Goal: Information Seeking & Learning: Learn about a topic

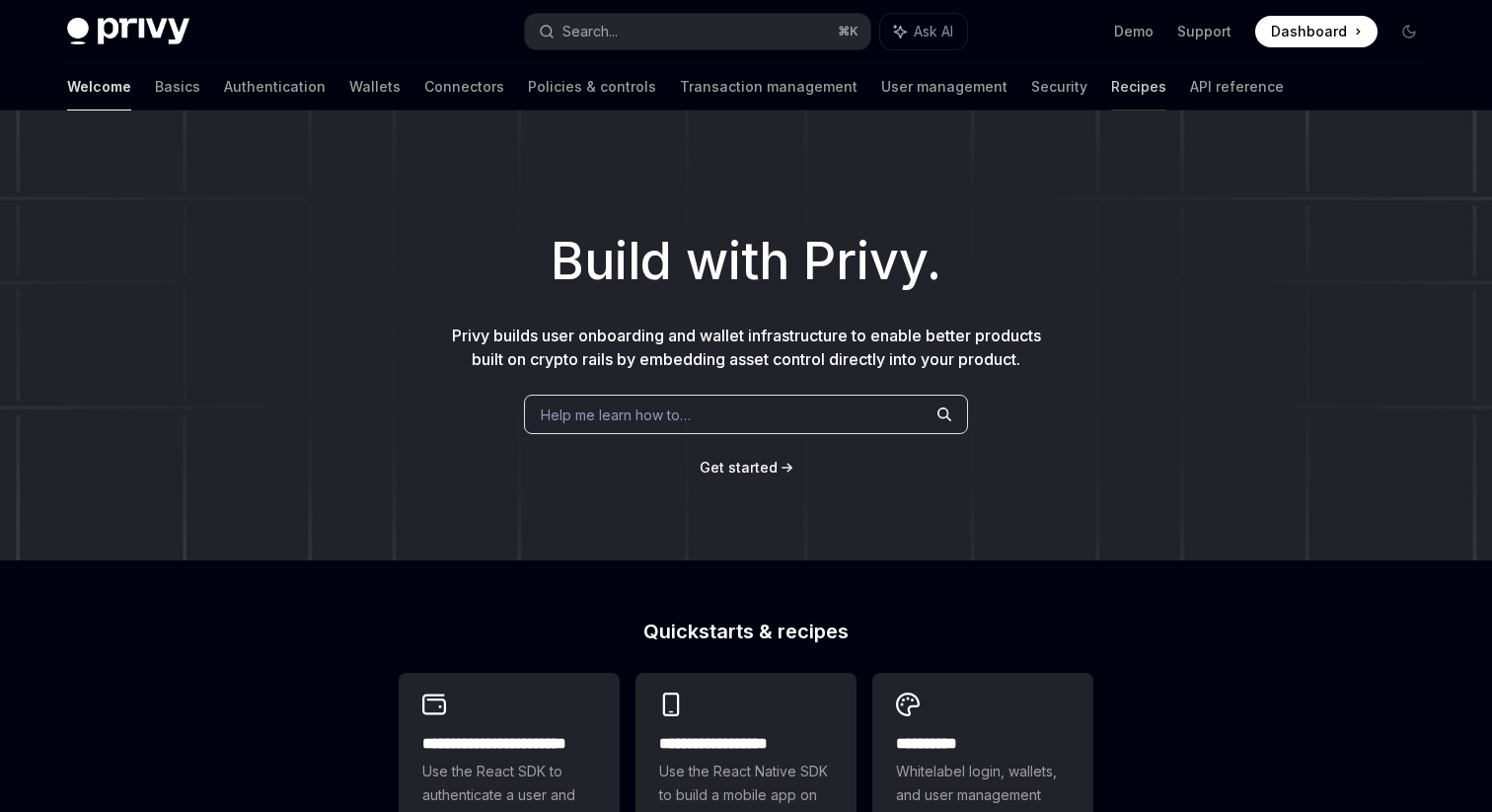
click at [1112, 89] on link "Recipes" at bounding box center [1139, 87] width 55 height 47
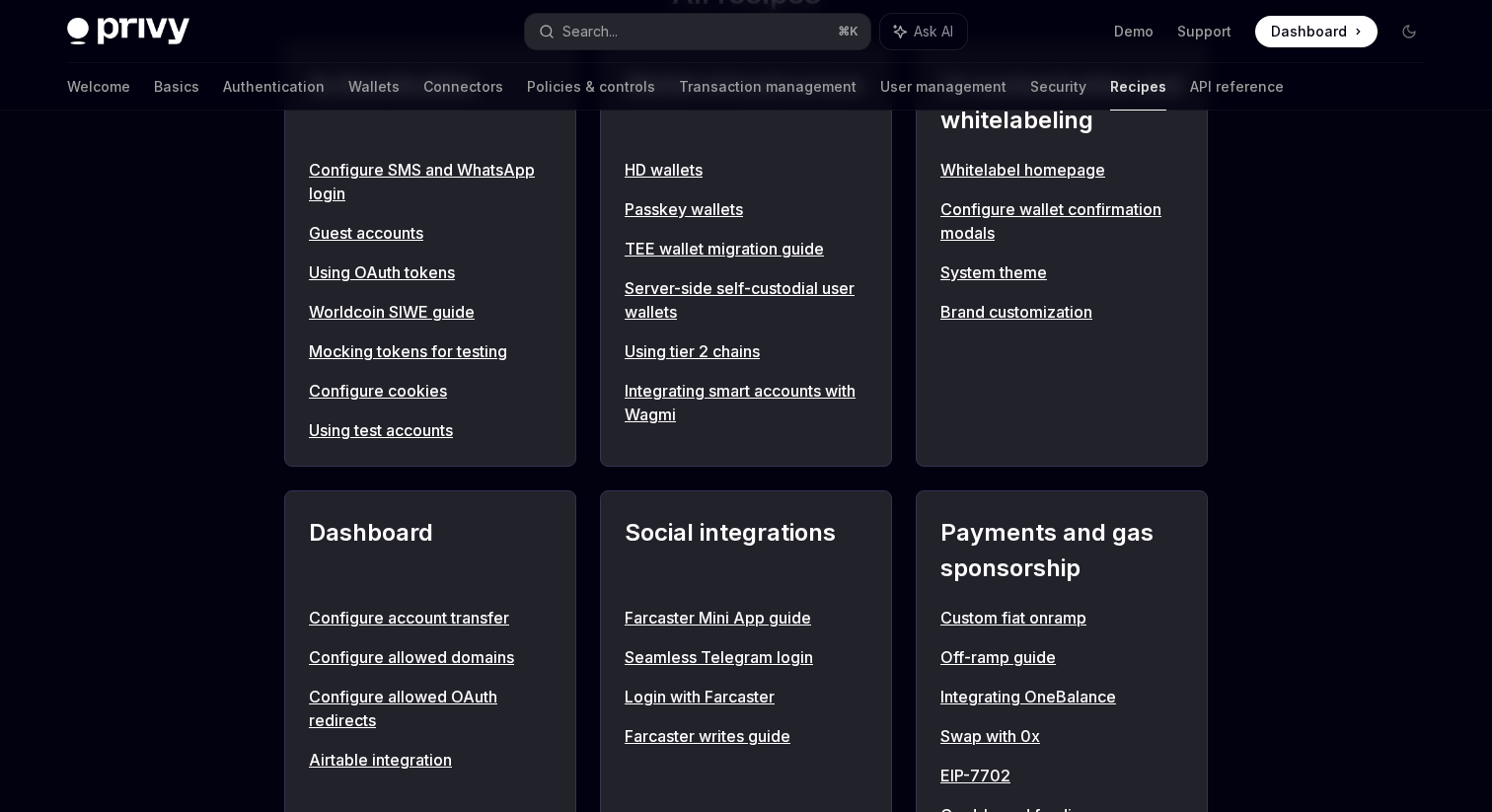
scroll to position [964, 0]
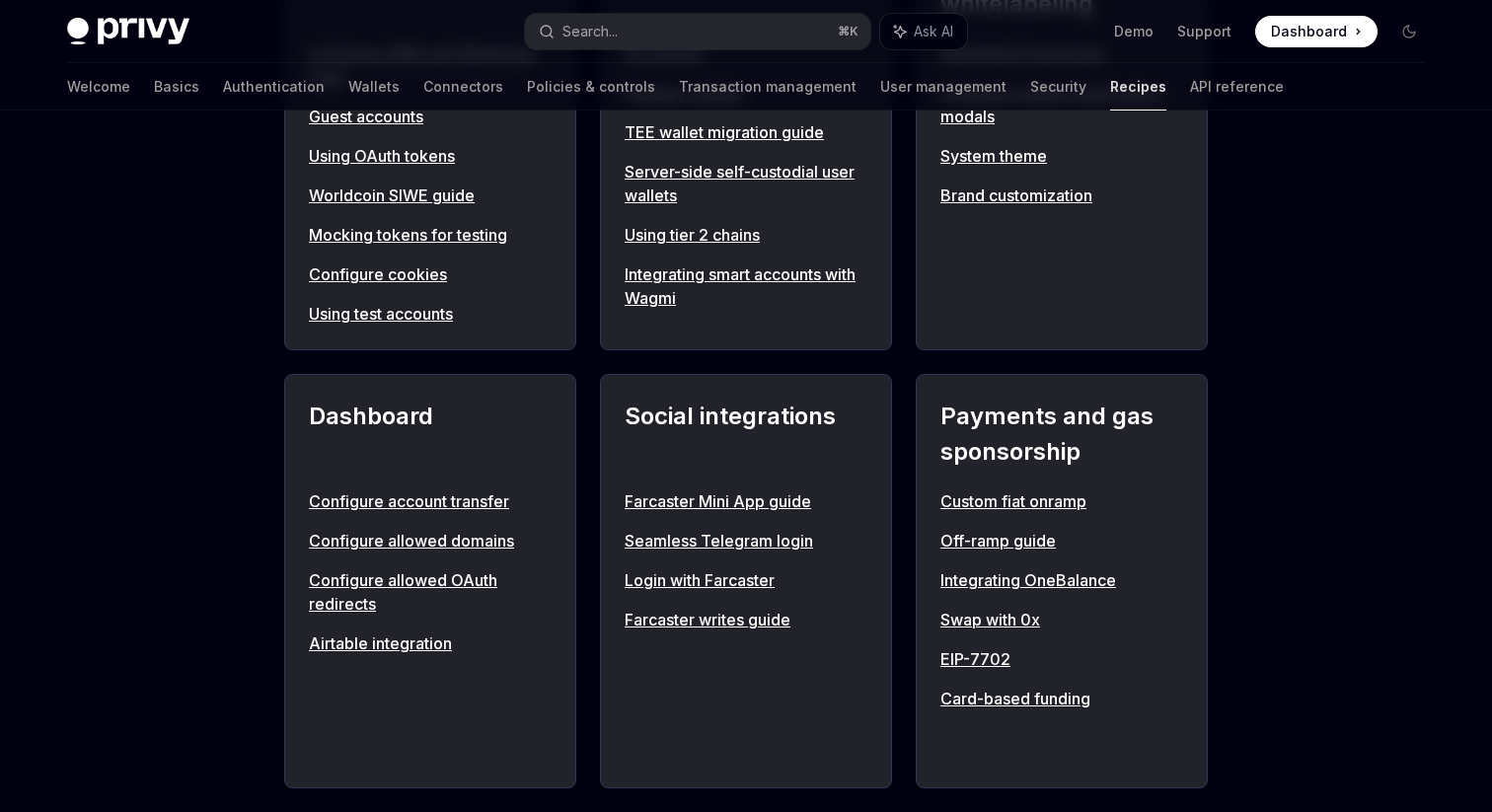
click at [1017, 535] on link "Off-ramp guide" at bounding box center [1062, 540] width 243 height 24
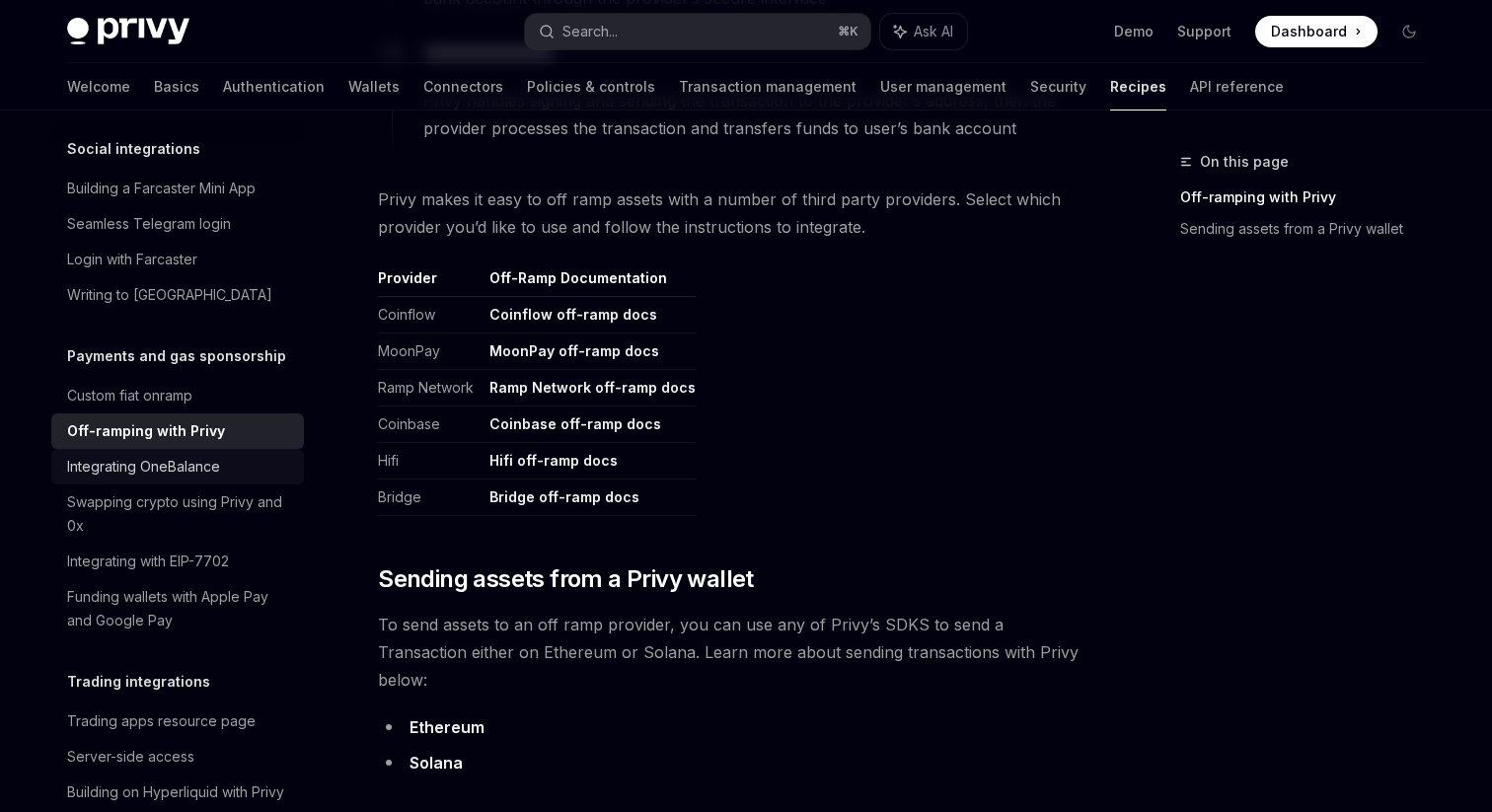
scroll to position [1506, 0]
click at [218, 541] on link "Integrating with EIP-7702" at bounding box center [178, 559] width 253 height 36
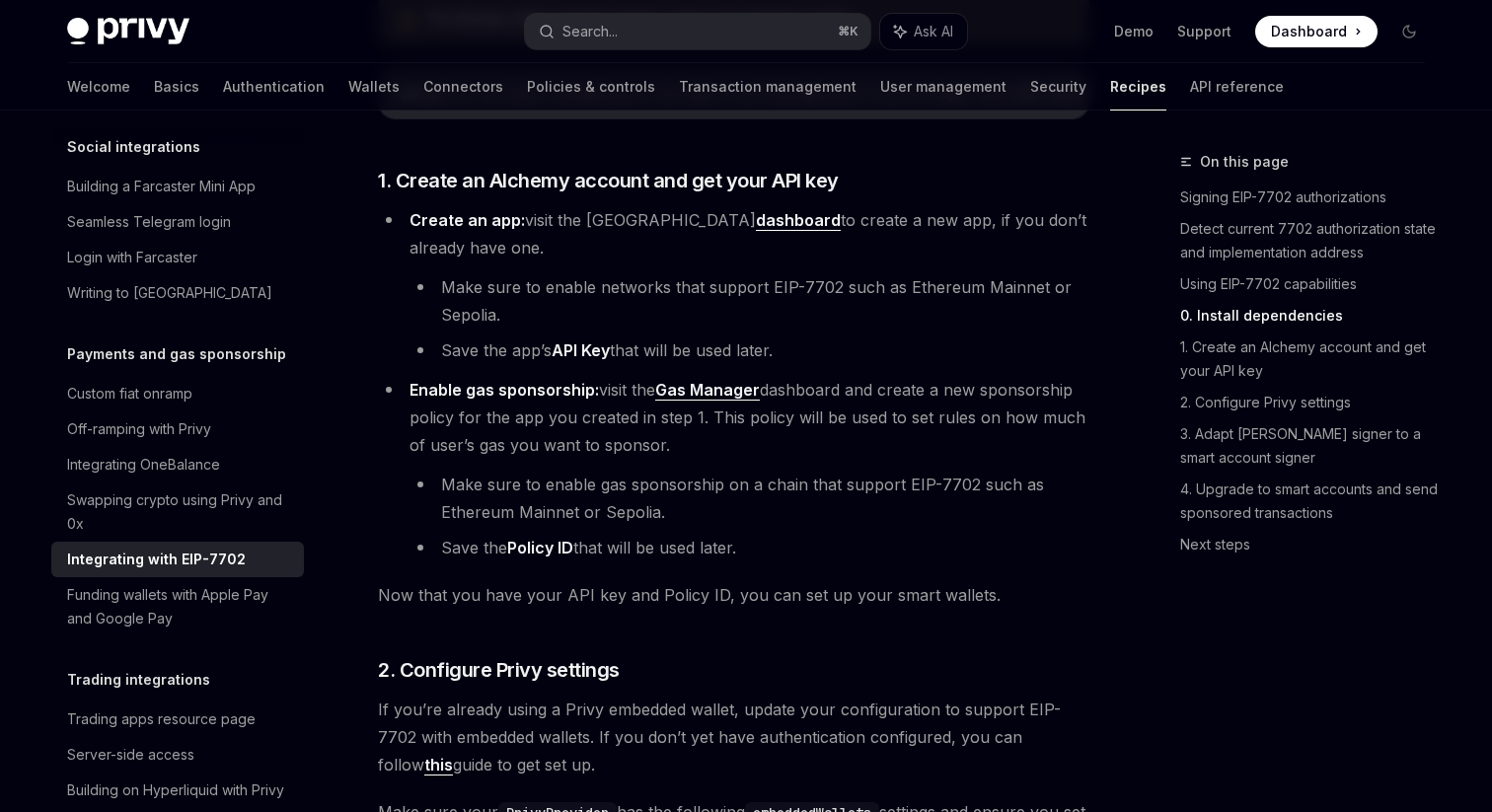
scroll to position [1923, 0]
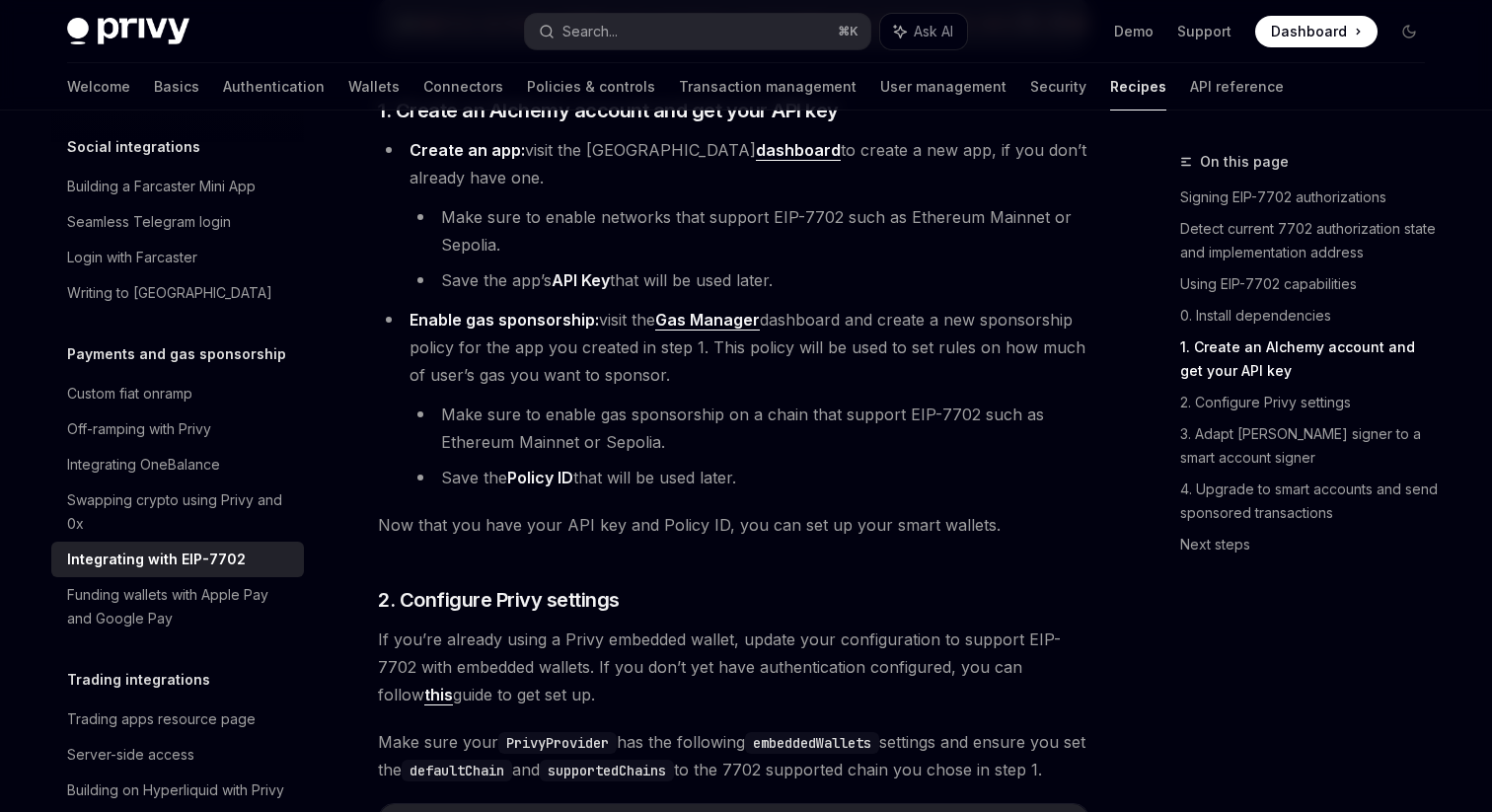
click at [181, 614] on div "Overview Authentication Enable SMS and WhatsApp login Guest accounts Use tokens…" at bounding box center [178, 326] width 253 height 3380
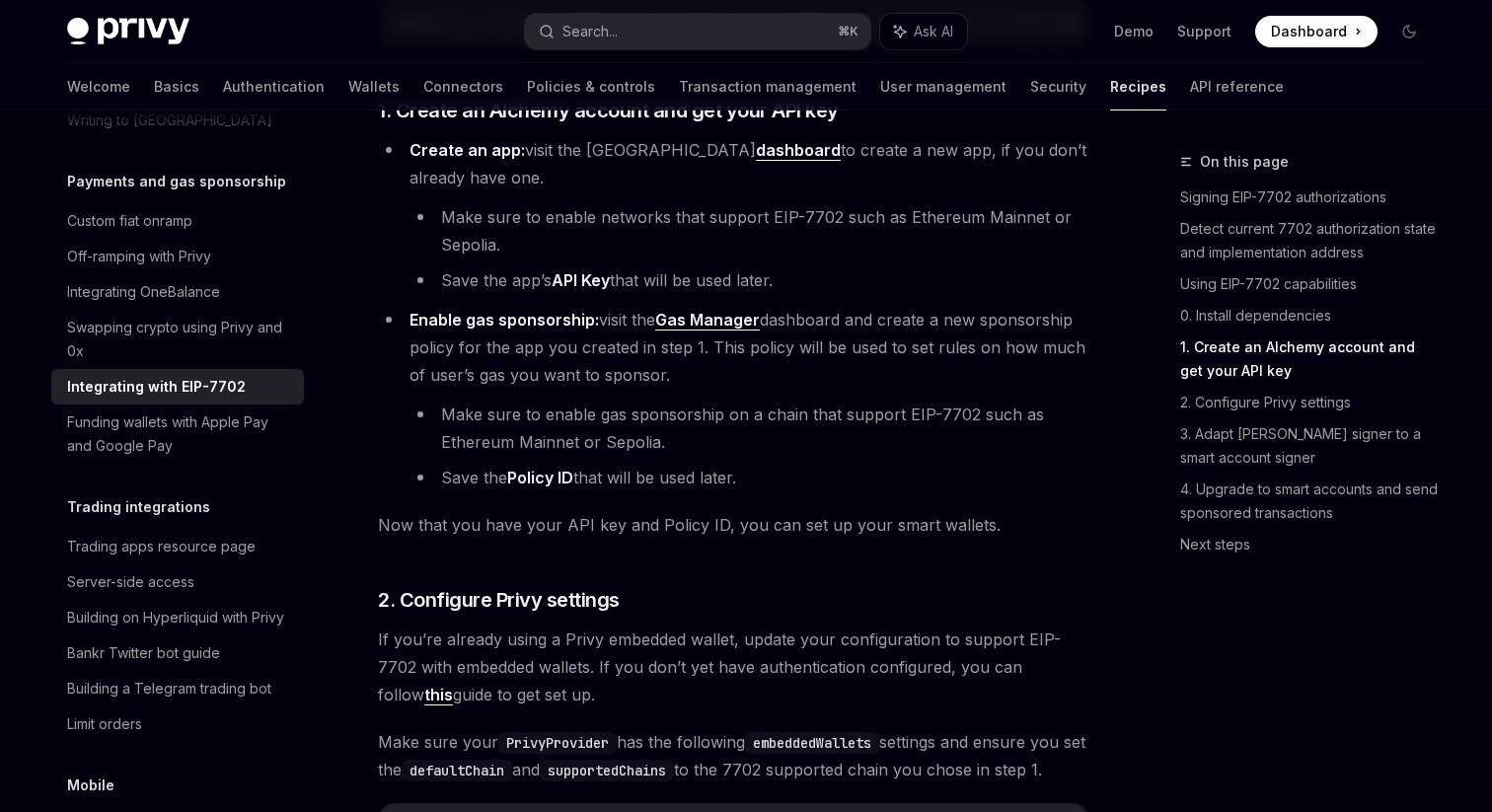
scroll to position [1699, 0]
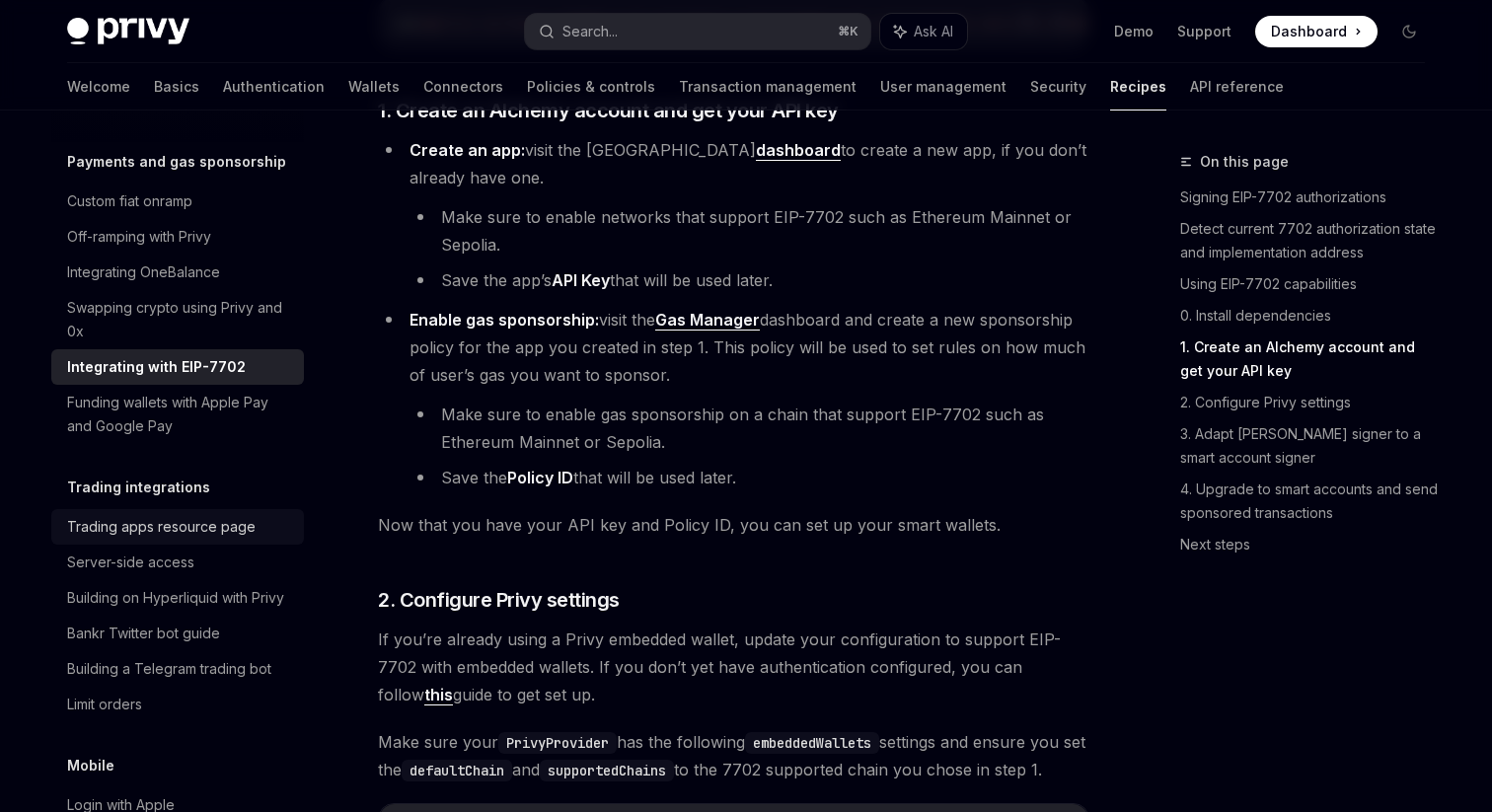
click at [175, 515] on div "Trading apps resource page" at bounding box center [161, 527] width 189 height 24
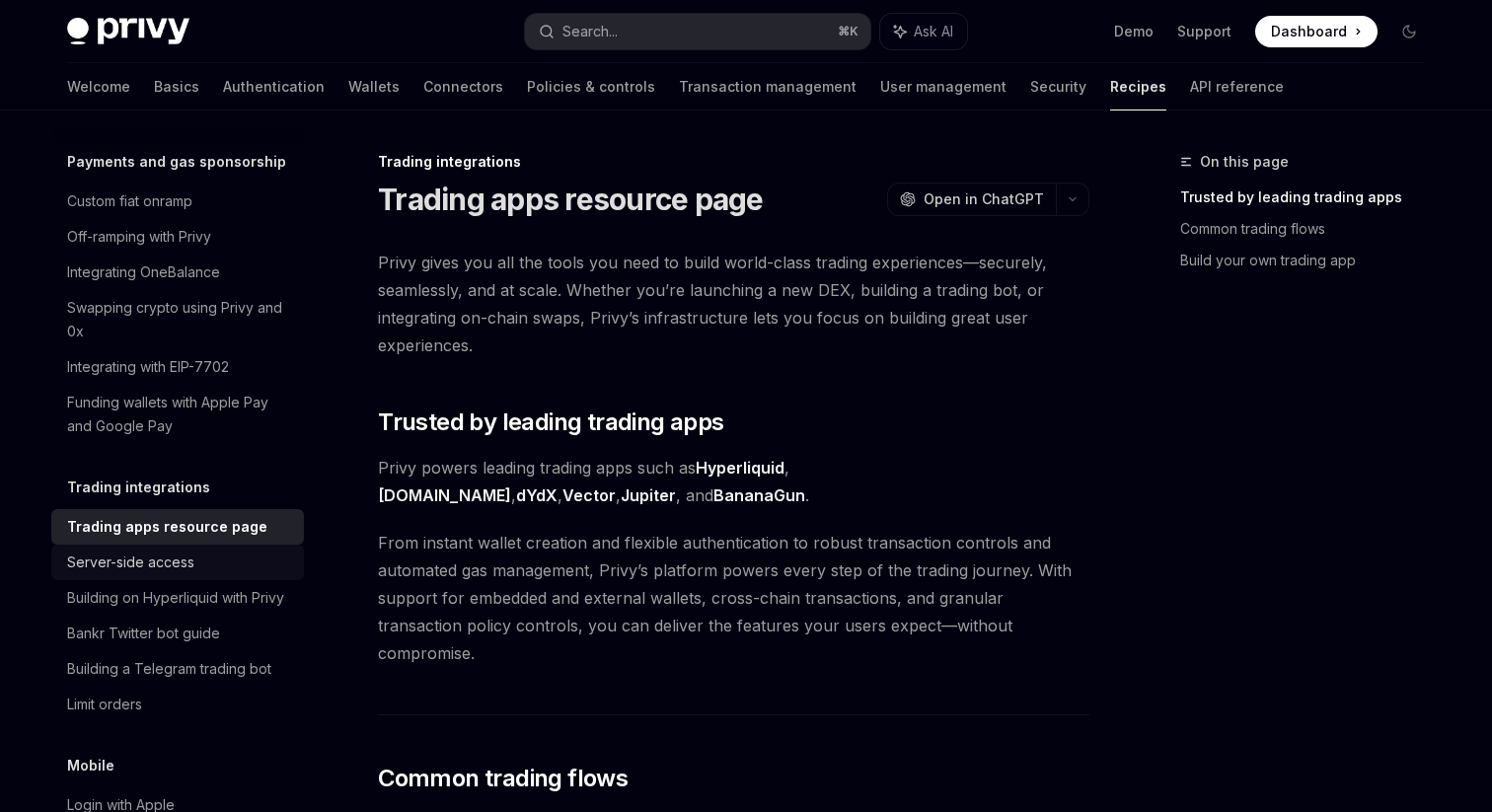
click at [172, 550] on div "Server-side access" at bounding box center [130, 562] width 127 height 24
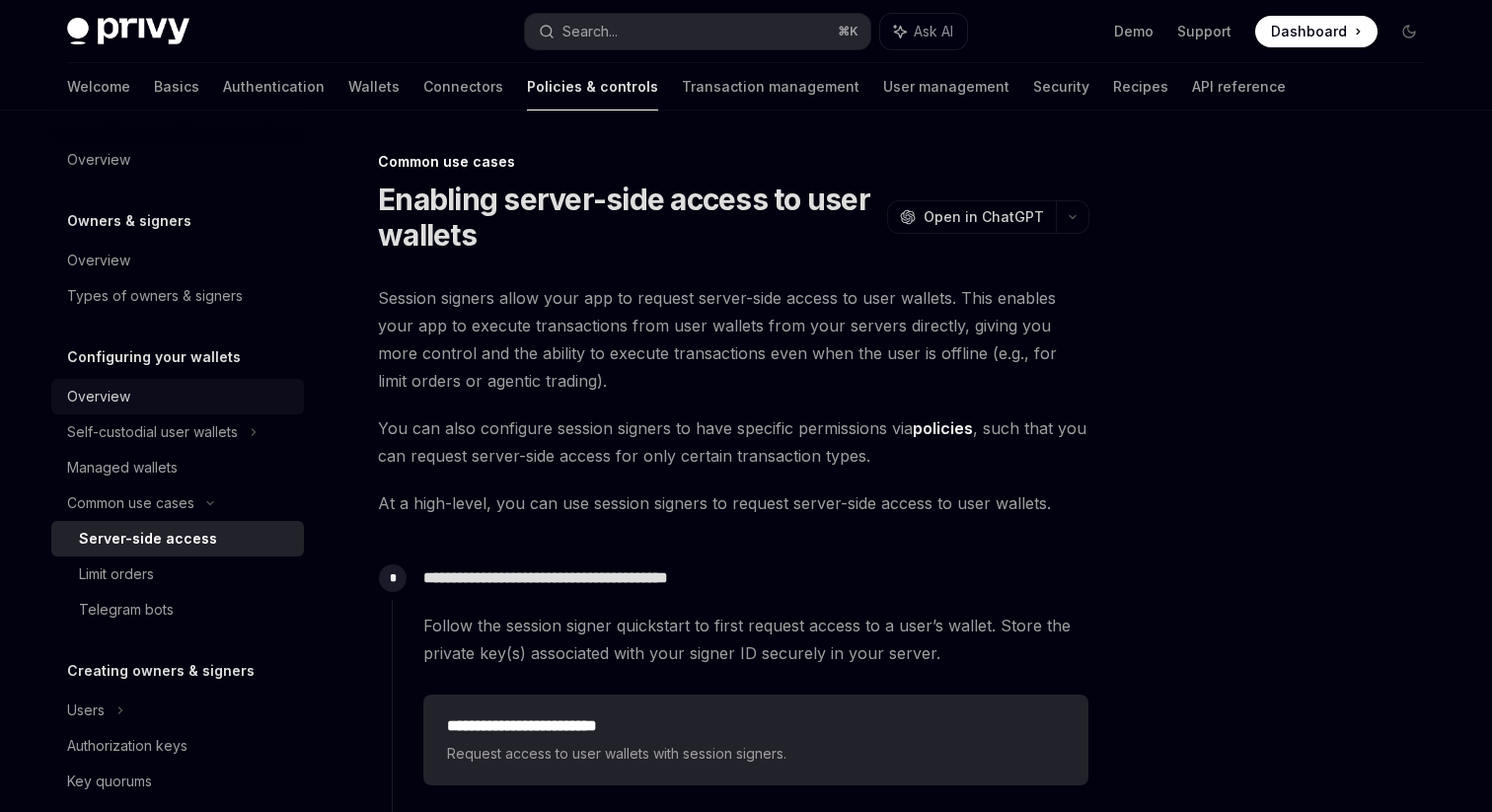
click at [163, 386] on div "Overview" at bounding box center [180, 397] width 225 height 24
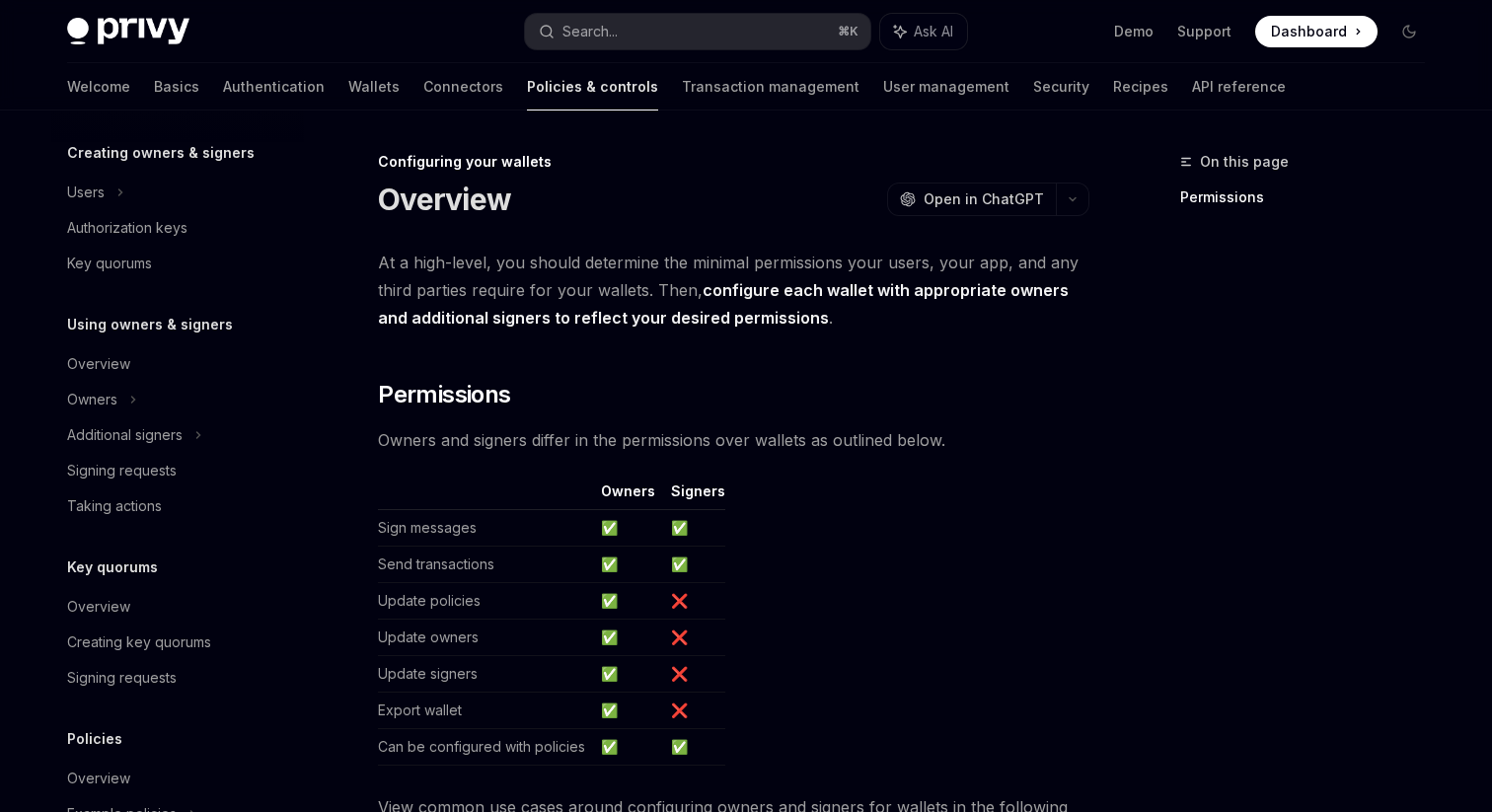
scroll to position [521, 0]
click at [973, 80] on div "Welcome Basics Authentication Wallets Connectors Policies & controls Transactio…" at bounding box center [677, 87] width 1219 height 47
click at [1114, 81] on link "Recipes" at bounding box center [1141, 87] width 55 height 47
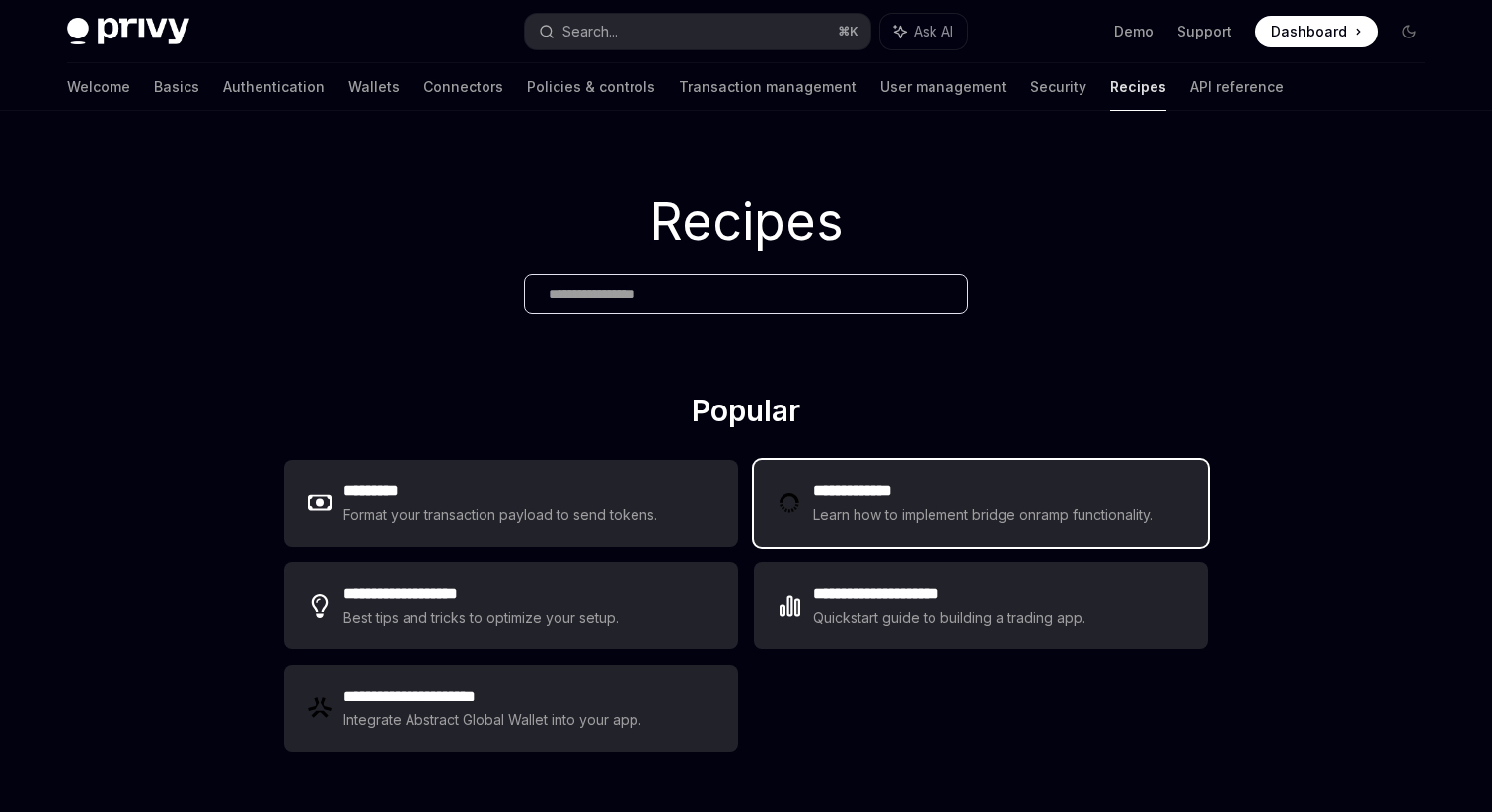
click at [870, 490] on h2 "**********" at bounding box center [986, 491] width 346 height 24
type textarea "*"
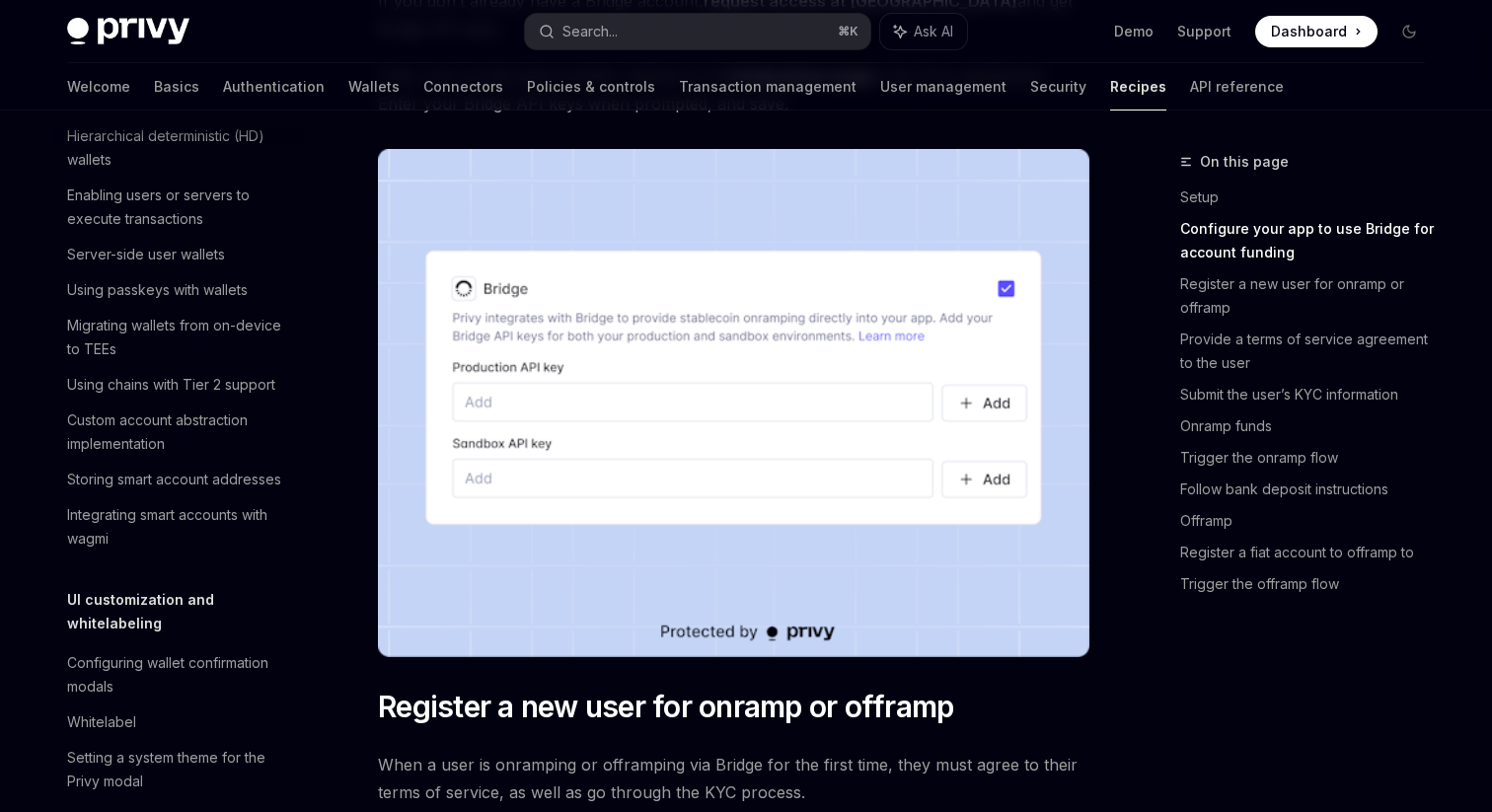
scroll to position [712, 0]
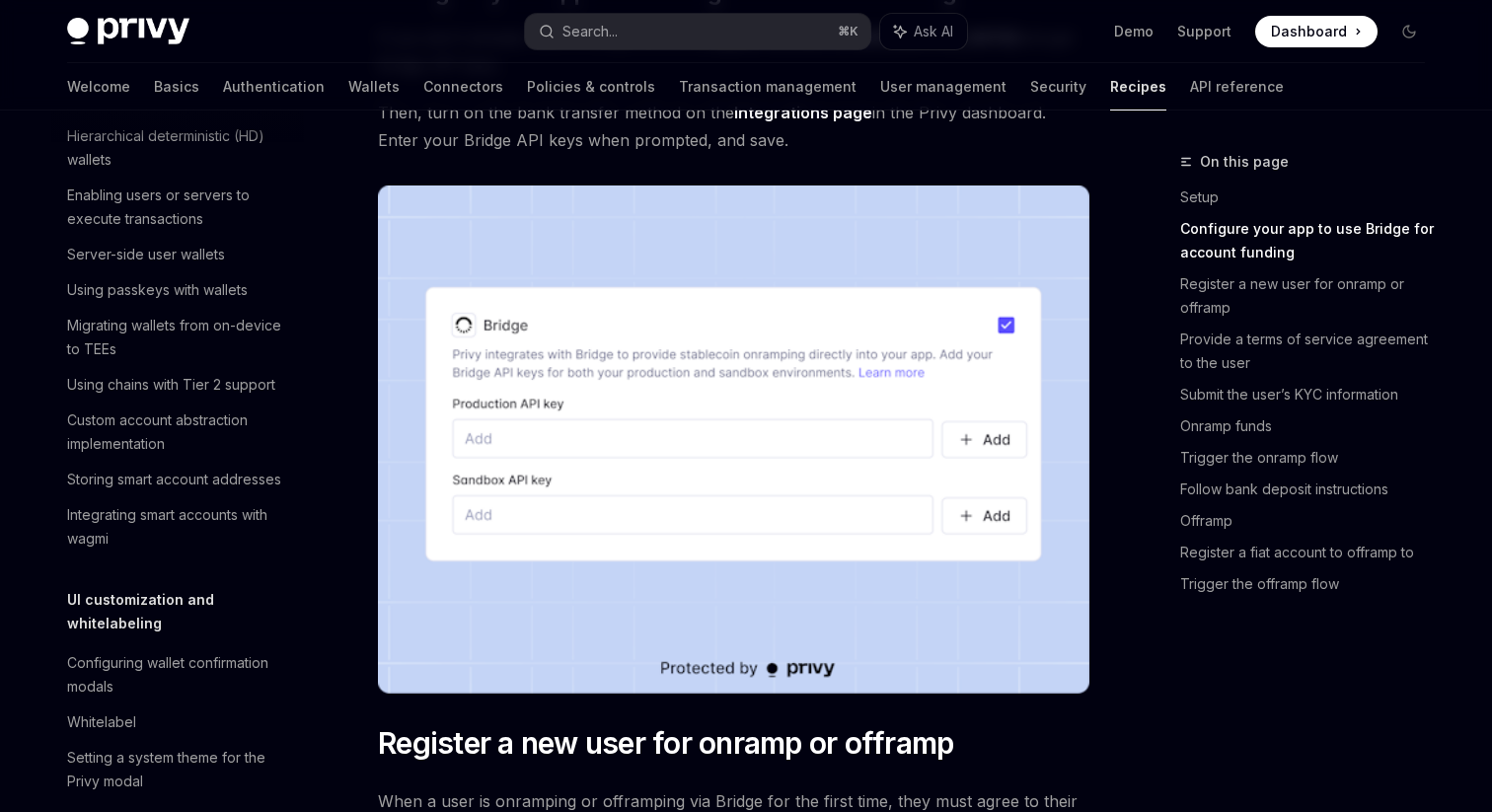
click at [708, 50] on div "Privy Docs home page Search... ⌘ K Ask AI Demo Support Dashboard Dashboard Sear…" at bounding box center [746, 32] width 1359 height 63
click at [703, 43] on button "Search... ⌘ K" at bounding box center [698, 32] width 346 height 36
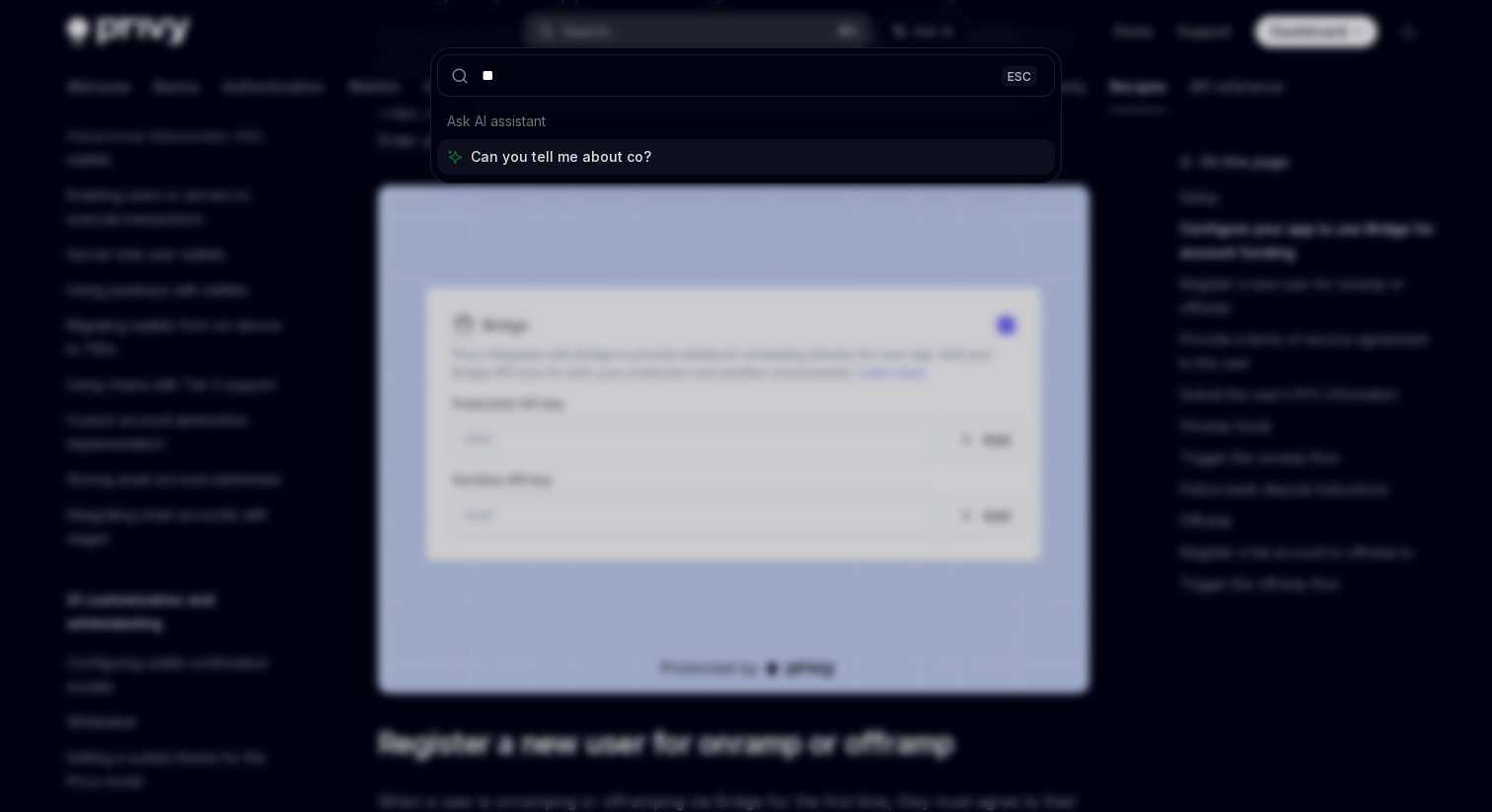
type input "*"
type input "**********"
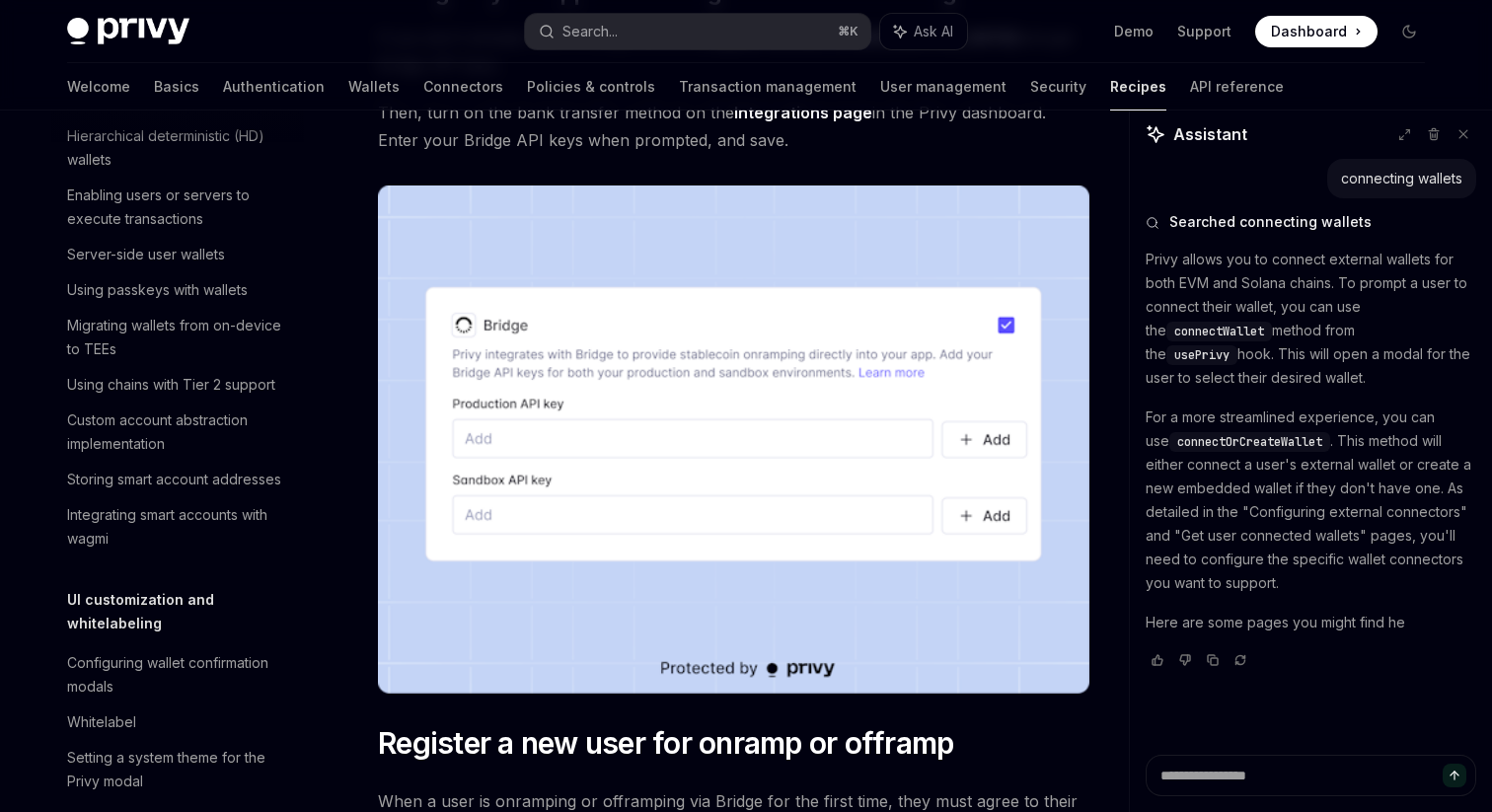
scroll to position [0, 0]
type textarea "*"
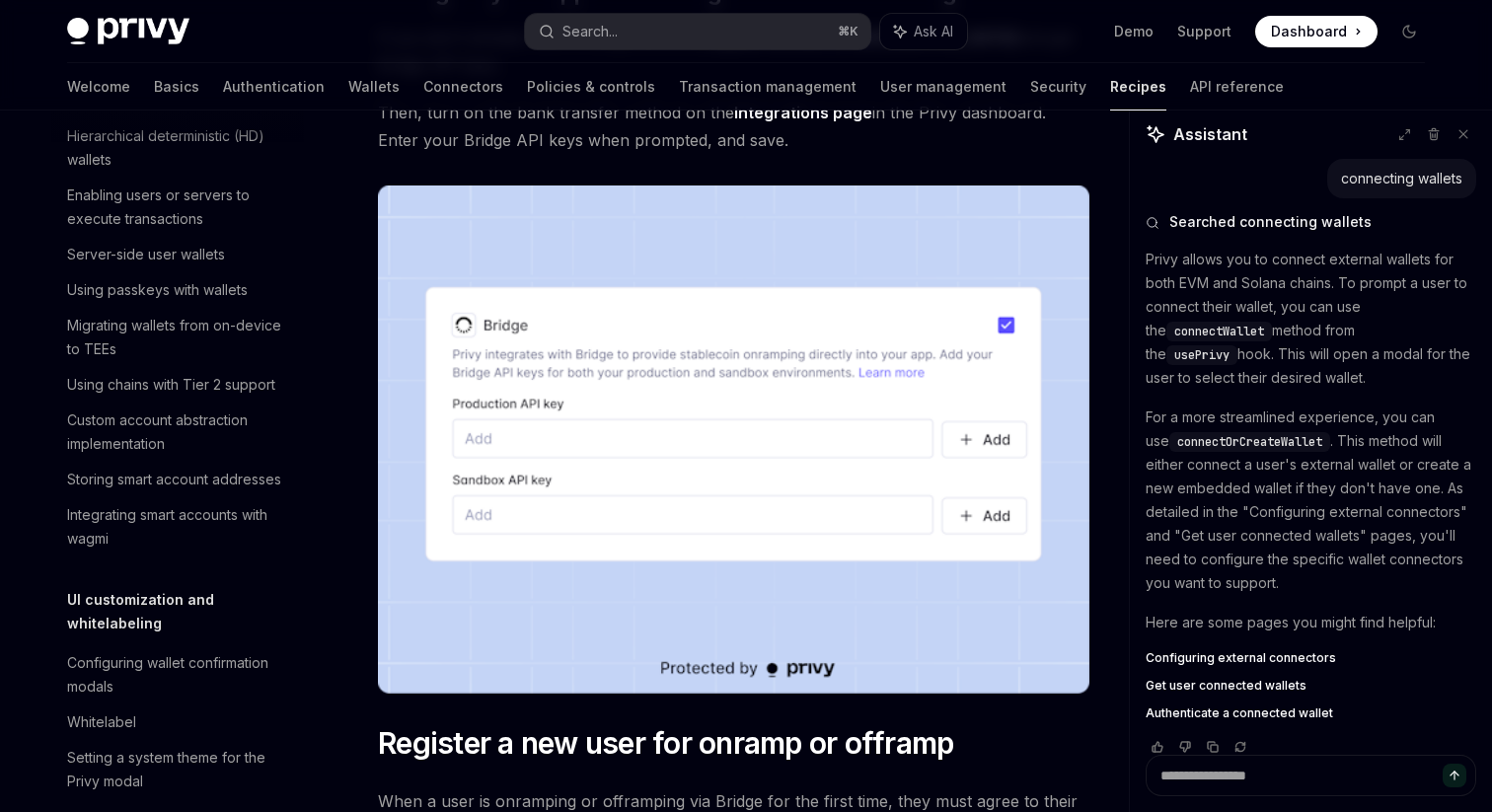
scroll to position [24, 0]
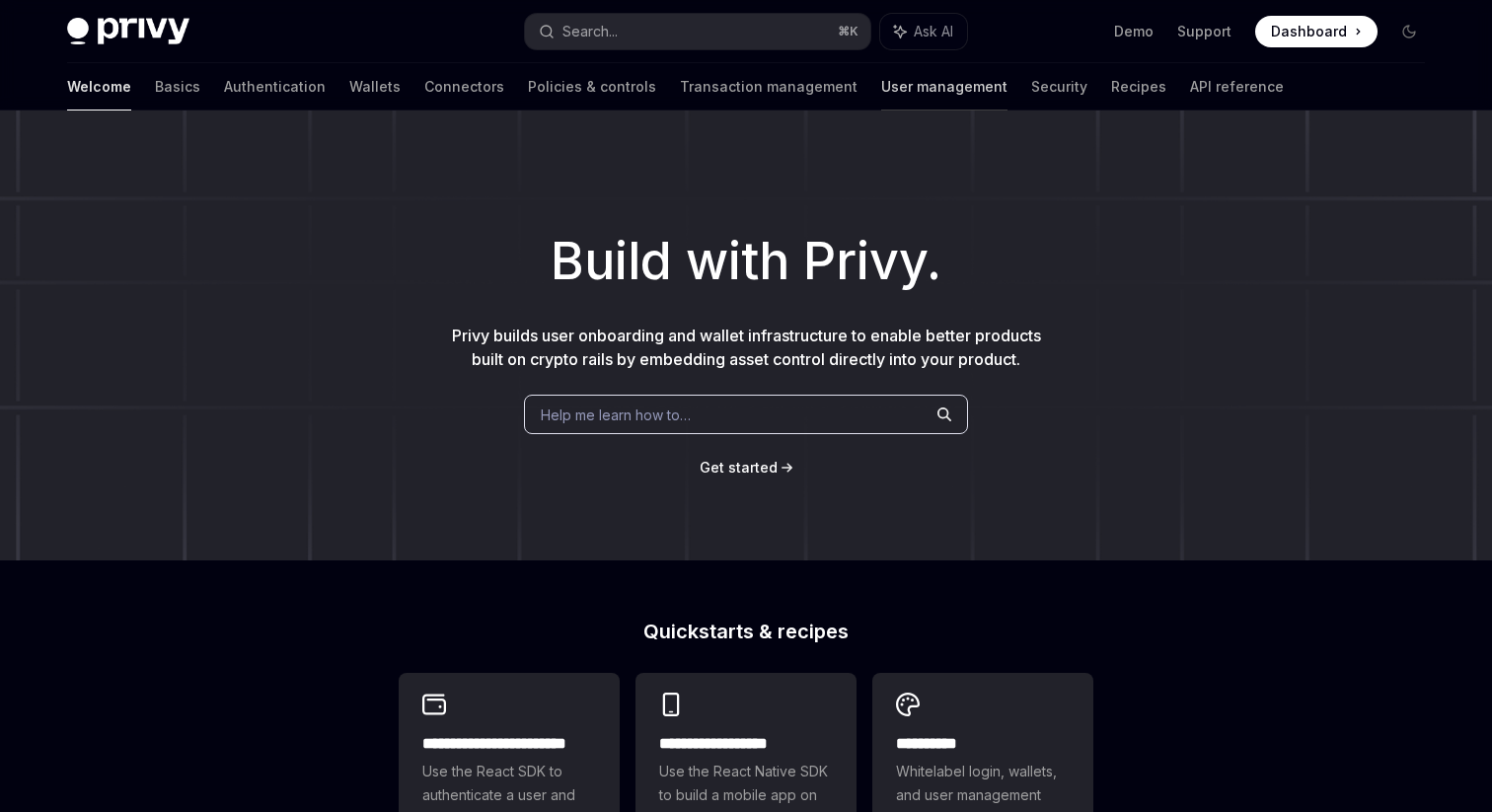
click at [881, 81] on link "User management" at bounding box center [945, 87] width 126 height 47
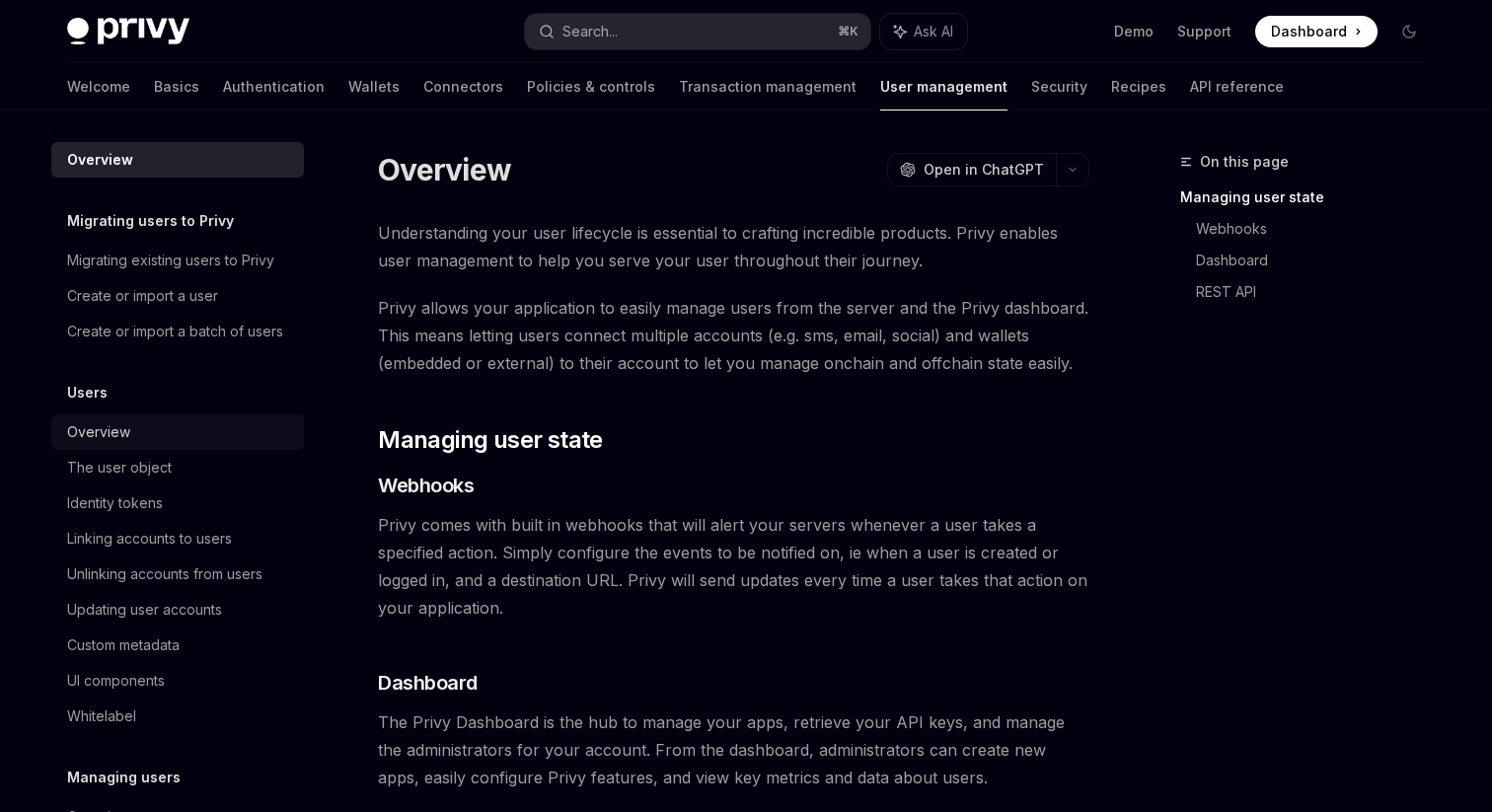
click at [143, 447] on link "Overview" at bounding box center [178, 433] width 253 height 36
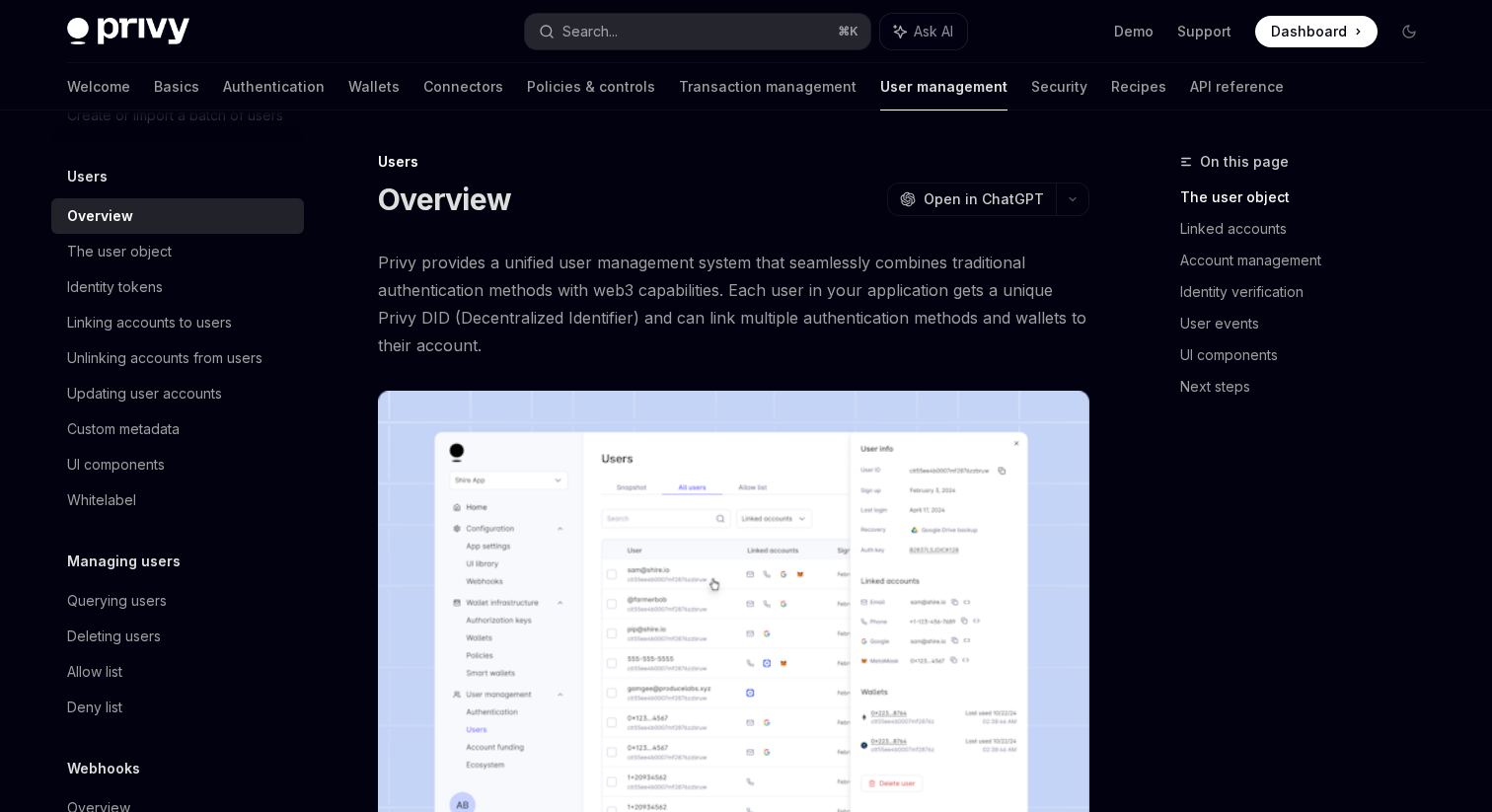
scroll to position [305, 0]
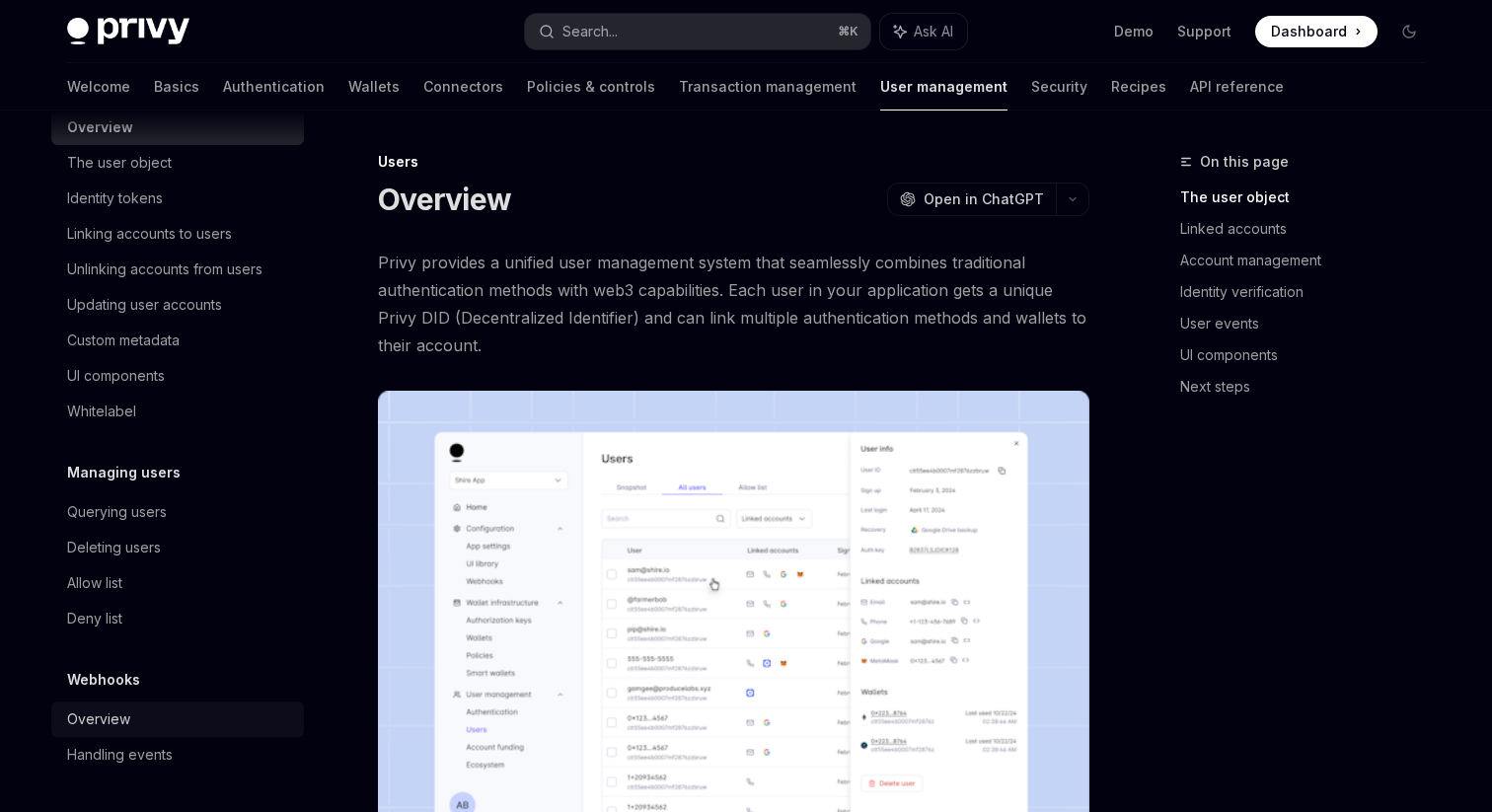
click at [118, 701] on link "Overview" at bounding box center [178, 719] width 253 height 36
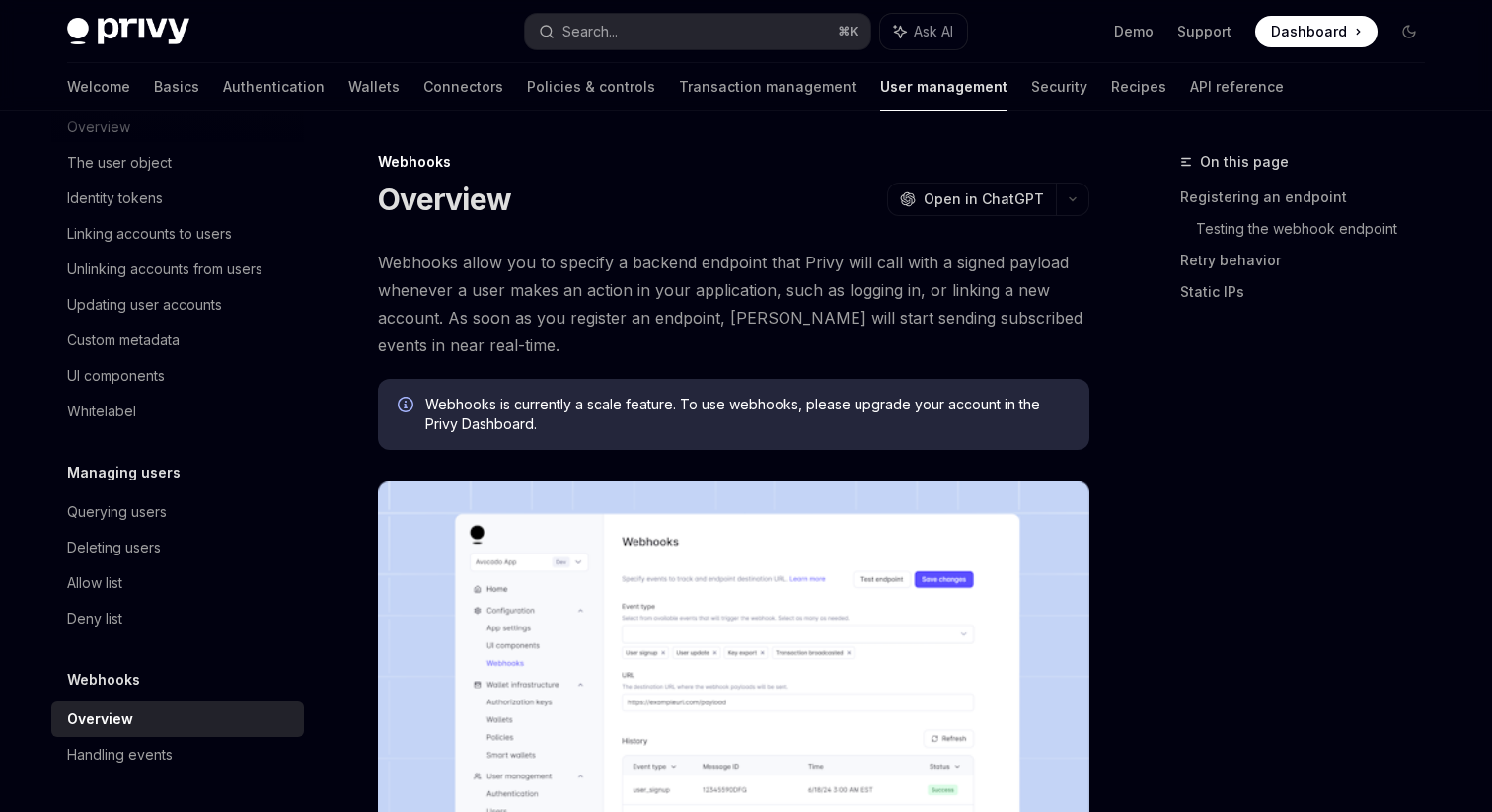
type textarea "*"
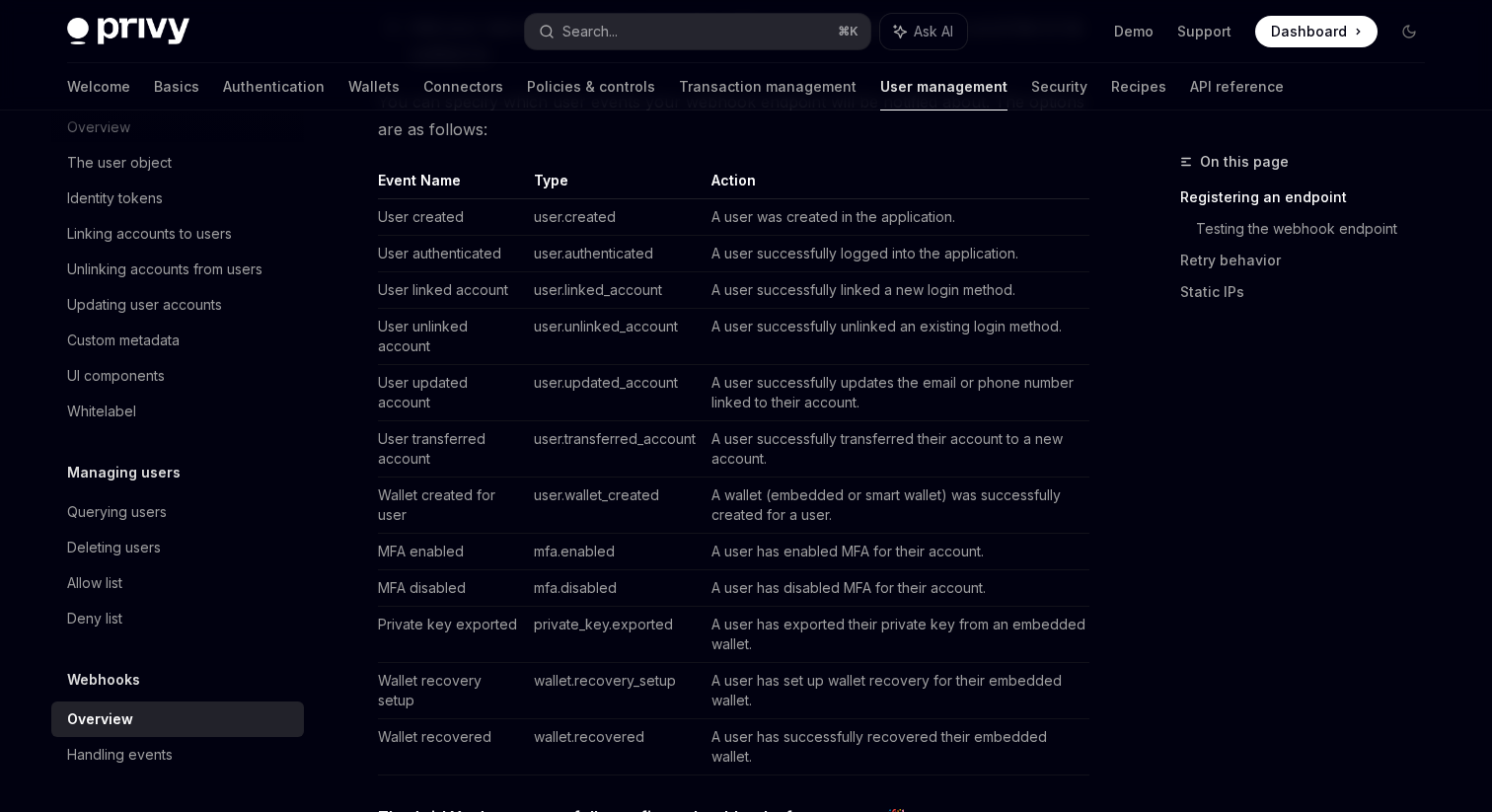
scroll to position [1235, 0]
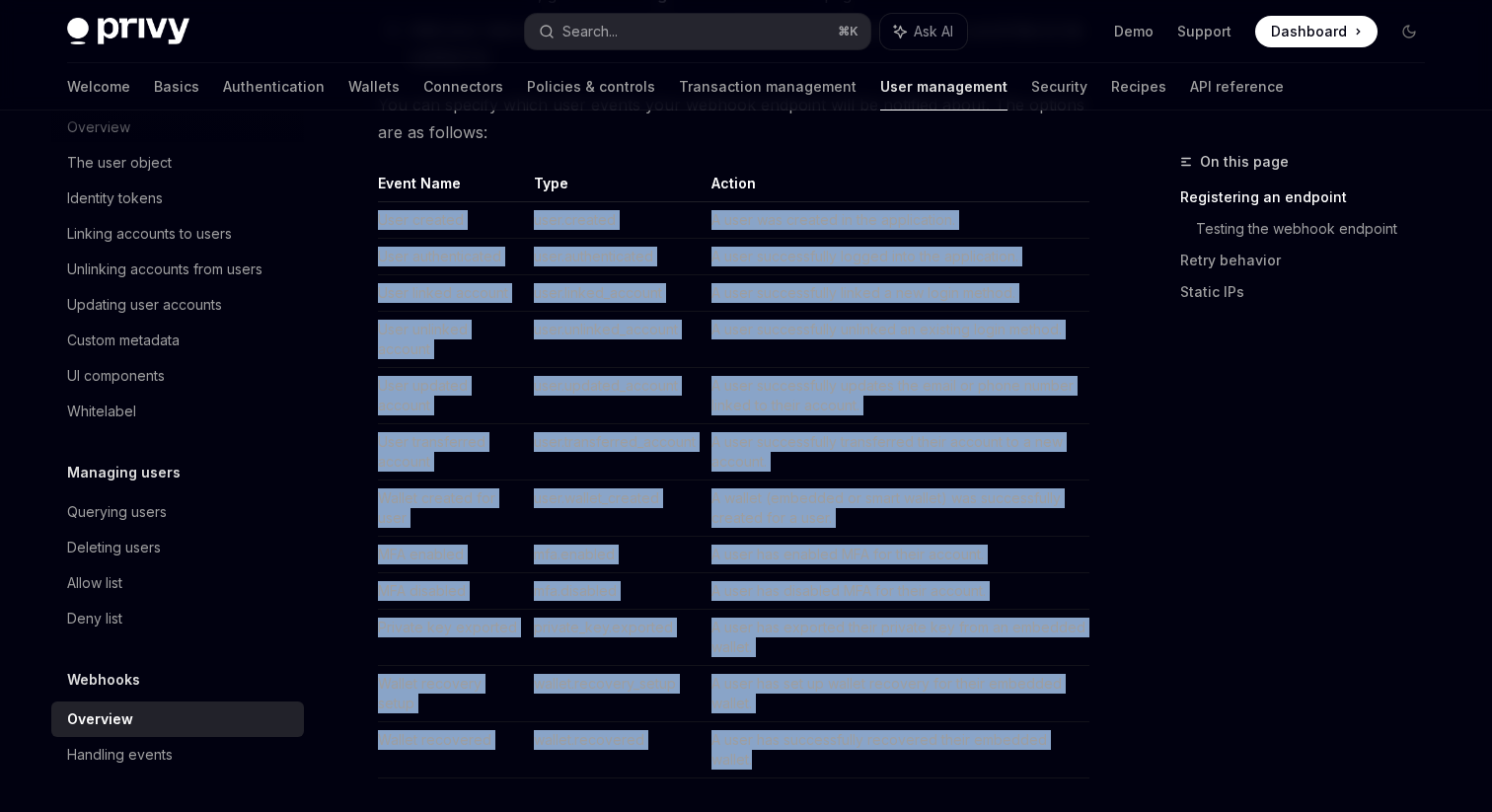
drag, startPoint x: 813, startPoint y: 763, endPoint x: 372, endPoint y: 221, distance: 698.7
click at [372, 221] on div "Webhooks Overview OpenAI Open in ChatGPT OpenAI Open in ChatGPT Webhooks allow …" at bounding box center [548, 538] width 1090 height 3247
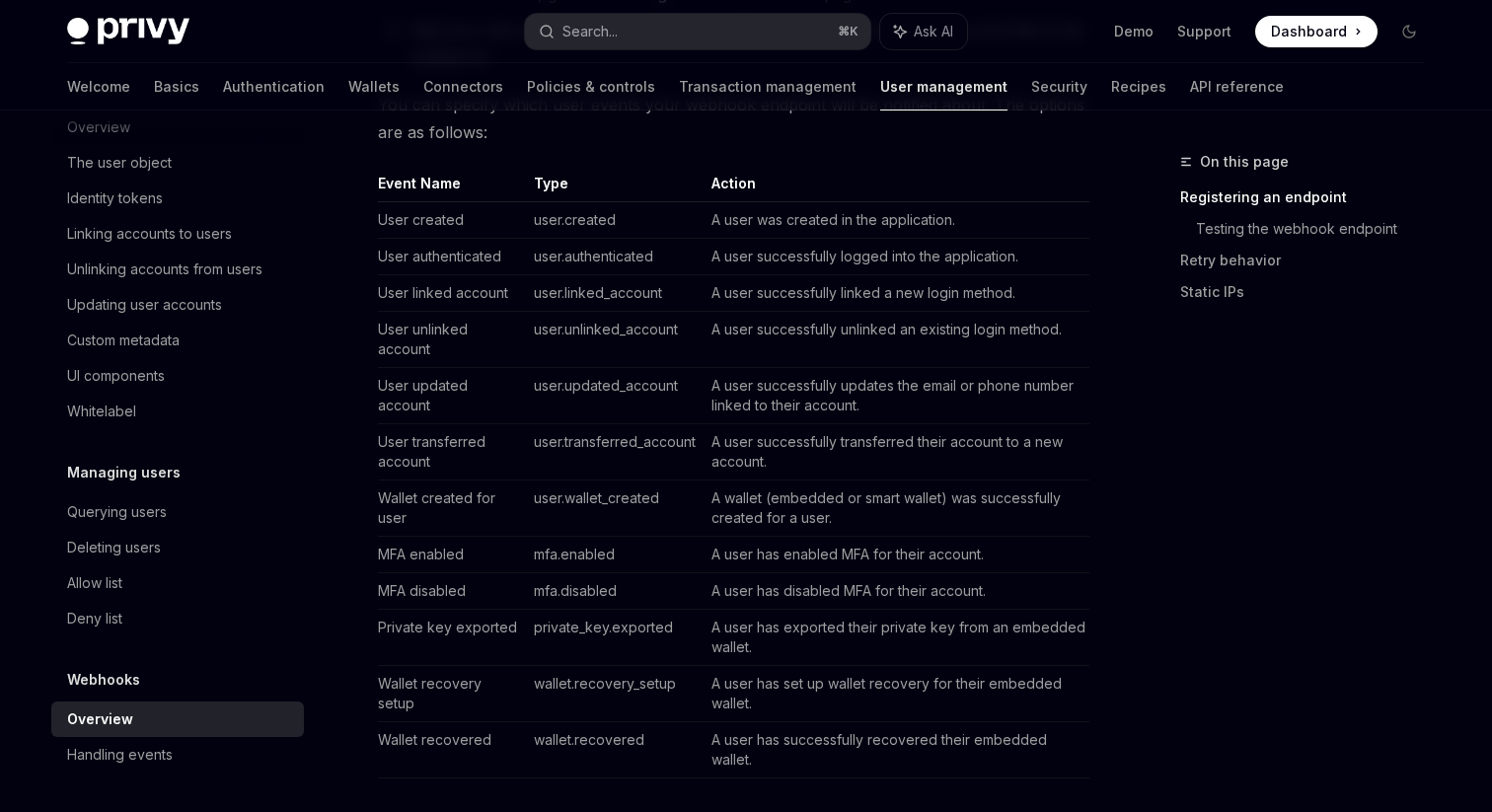
click at [750, 556] on td "A user has enabled MFA for their account." at bounding box center [896, 554] width 386 height 37
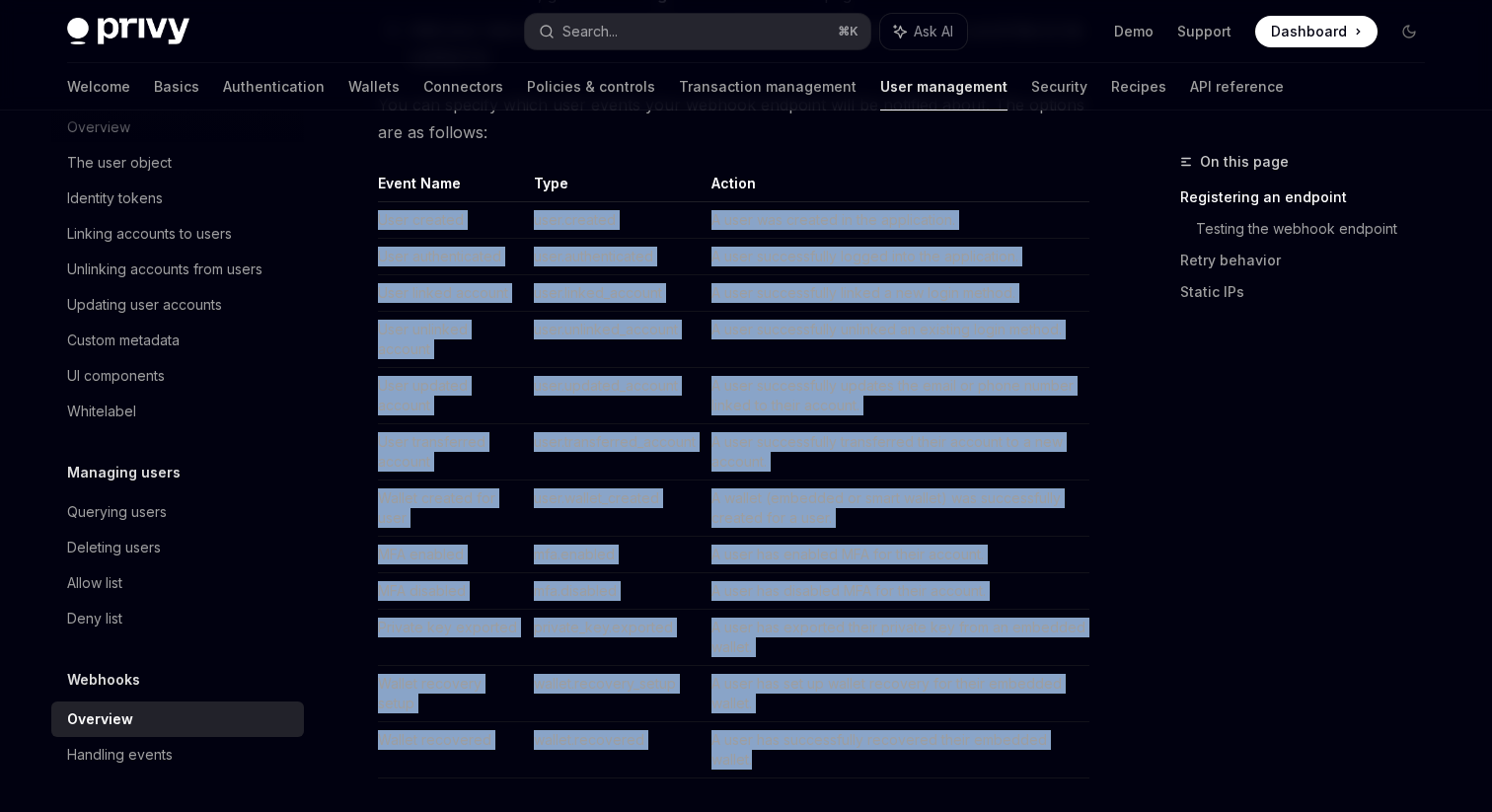
drag, startPoint x: 798, startPoint y: 752, endPoint x: 348, endPoint y: 222, distance: 695.3
click at [348, 222] on div "Webhooks Overview OpenAI Open in ChatGPT OpenAI Open in ChatGPT Webhooks allow …" at bounding box center [548, 538] width 1090 height 3247
click at [636, 453] on td "user.transferred_account" at bounding box center [615, 452] width 178 height 56
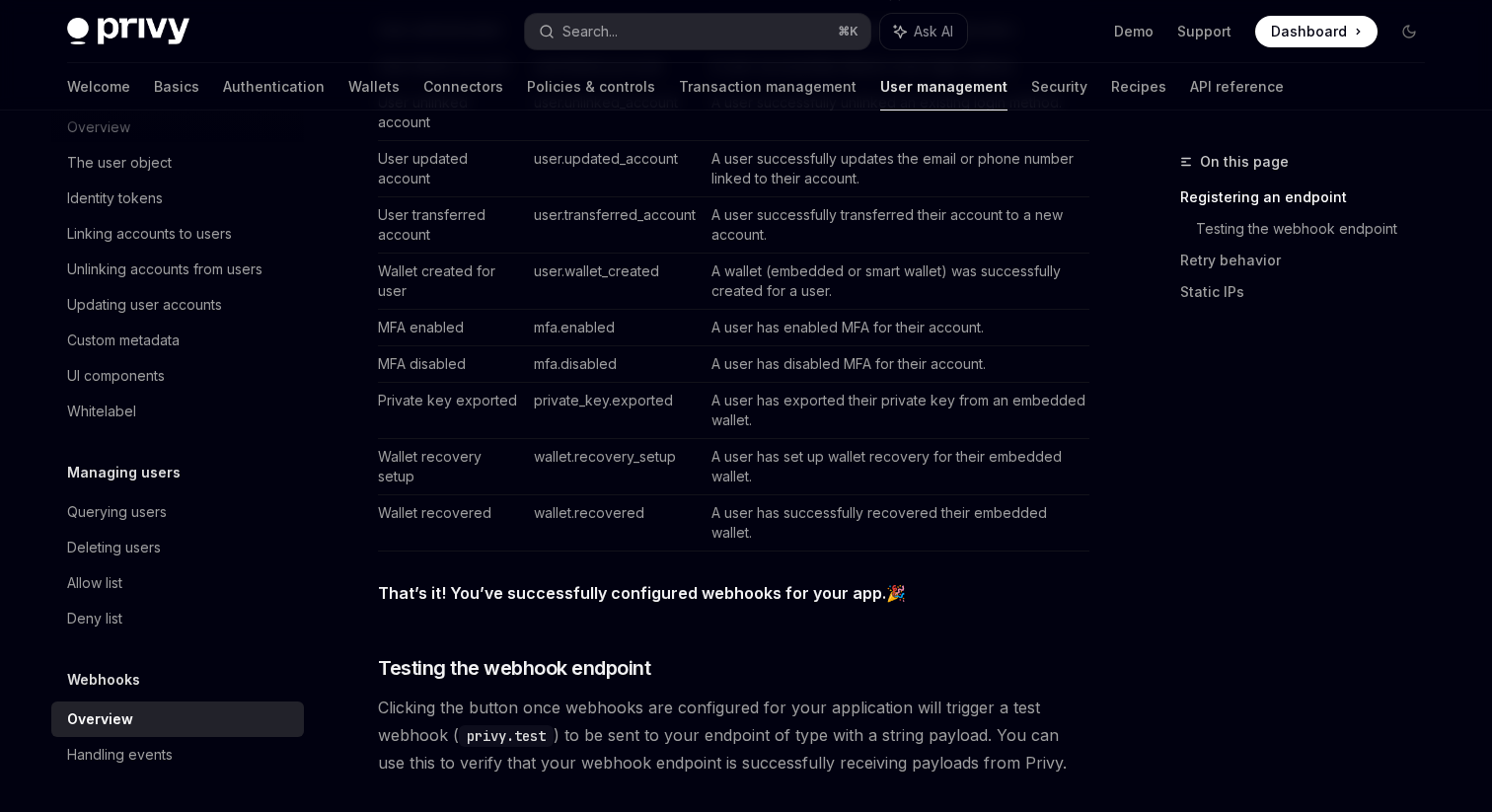
scroll to position [1457, 0]
